Goal: Navigation & Orientation: Find specific page/section

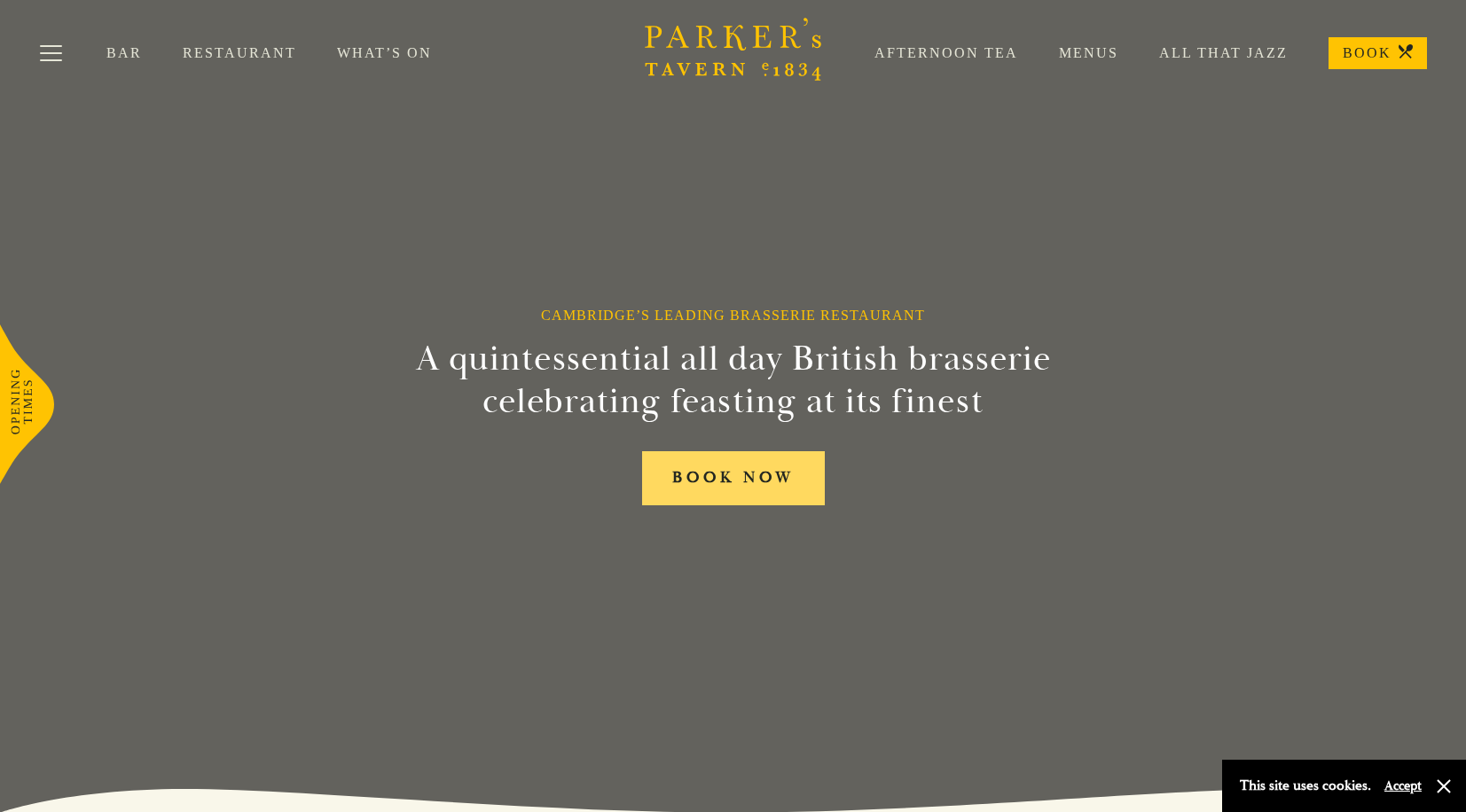
click at [760, 474] on link "BOOK NOW" at bounding box center [733, 478] width 183 height 54
click at [932, 55] on link "Afternoon Tea" at bounding box center [925, 53] width 185 height 18
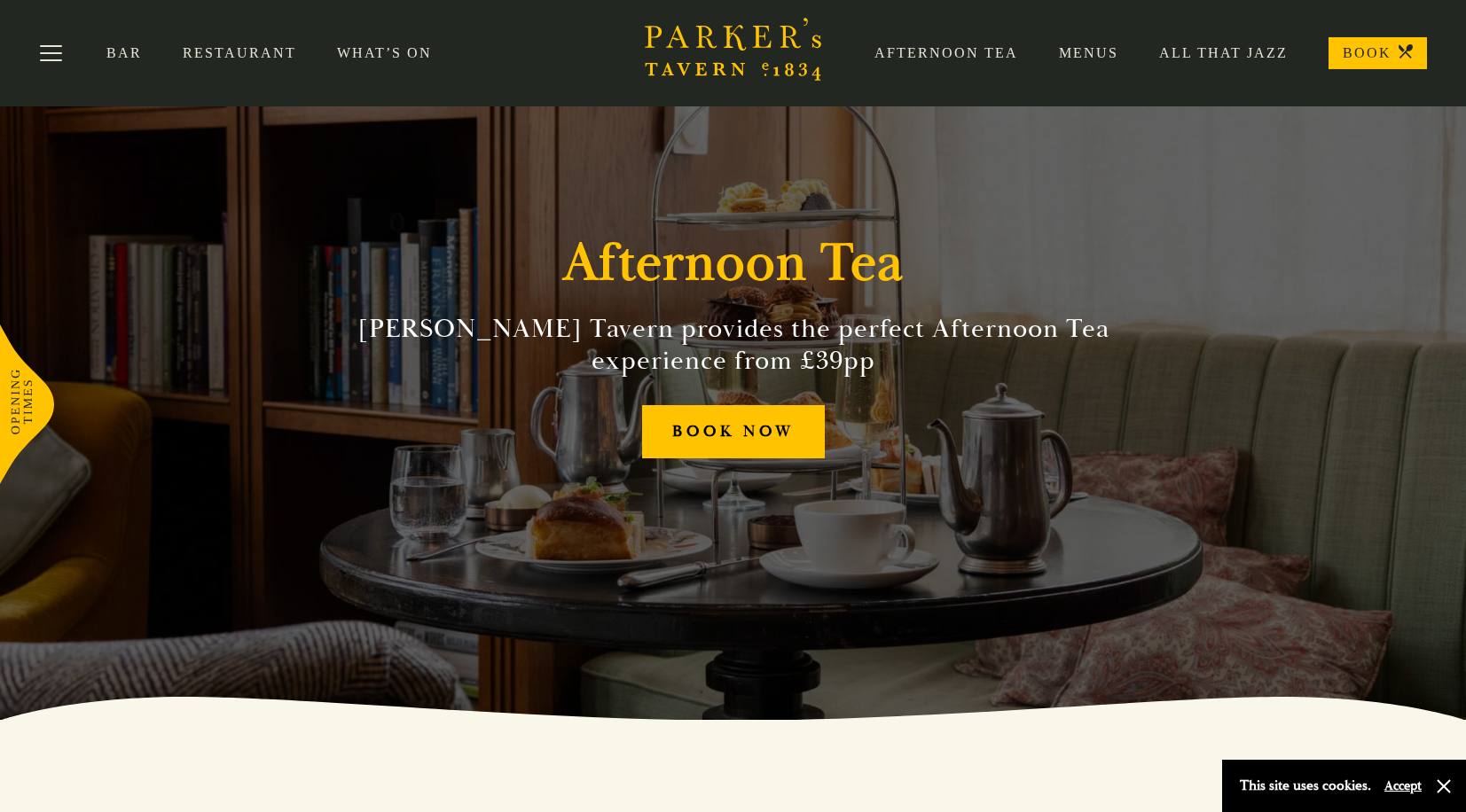
scroll to position [90, 0]
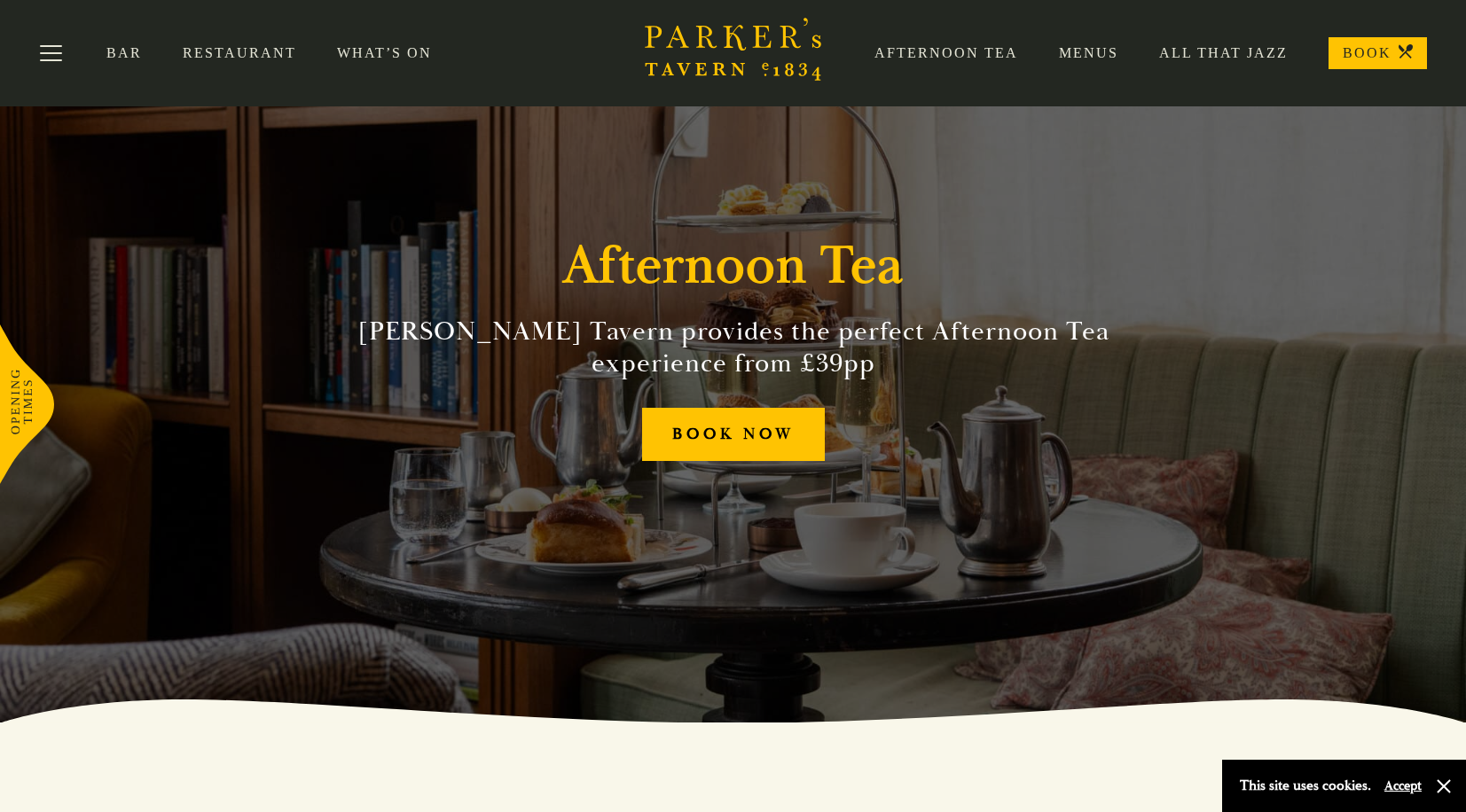
click at [126, 56] on link "Bar" at bounding box center [145, 53] width 76 height 18
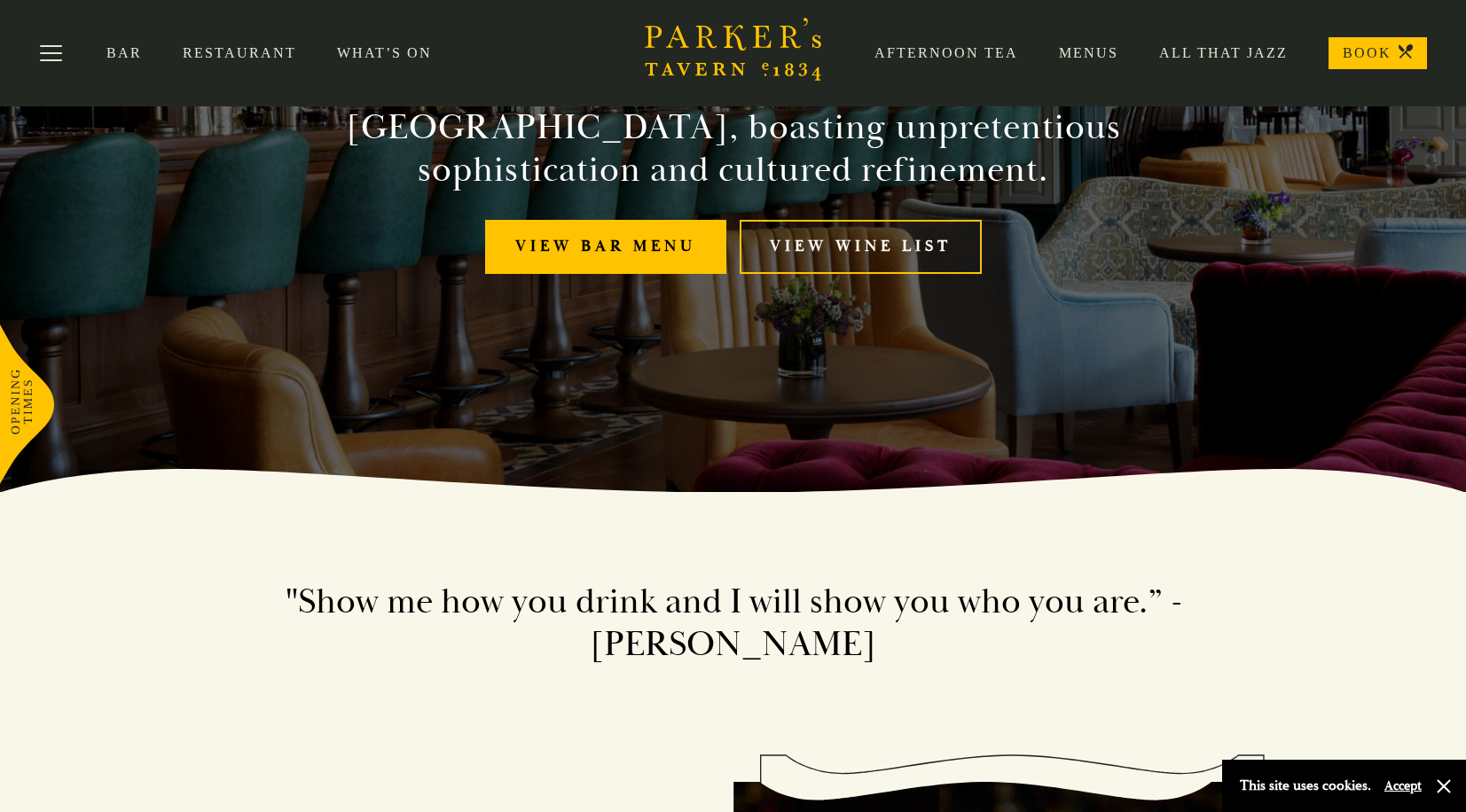
scroll to position [313, 0]
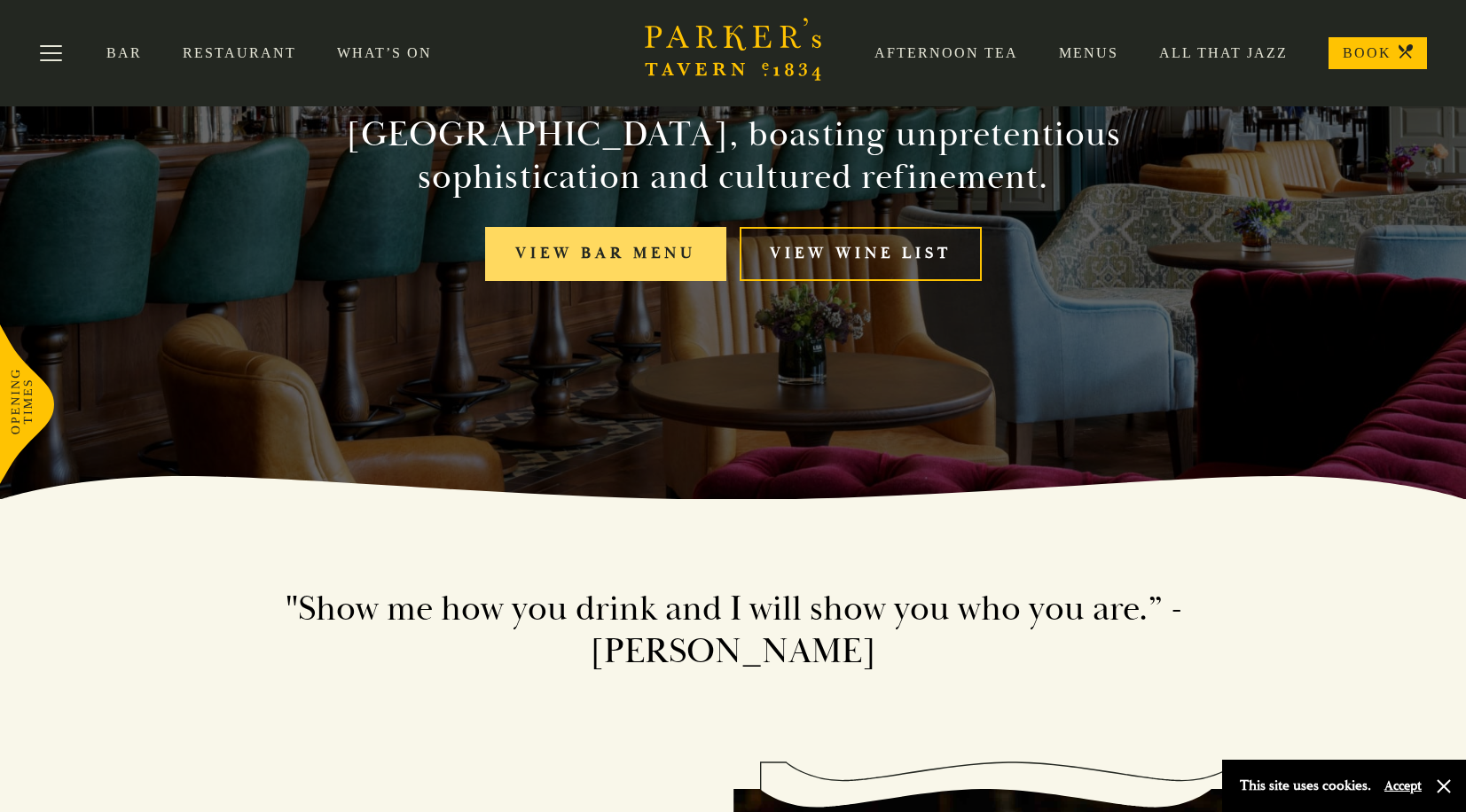
click at [643, 270] on link "View bar menu" at bounding box center [606, 253] width 242 height 54
